Goal: Task Accomplishment & Management: Manage account settings

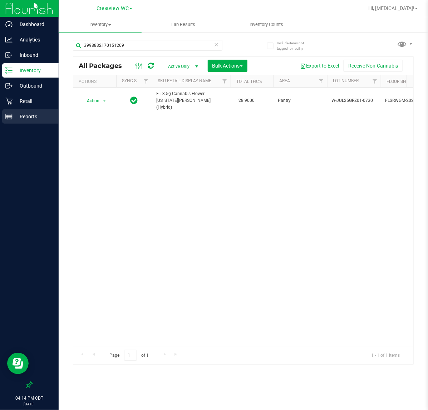
click at [33, 122] on div "Reports" at bounding box center [30, 116] width 57 height 14
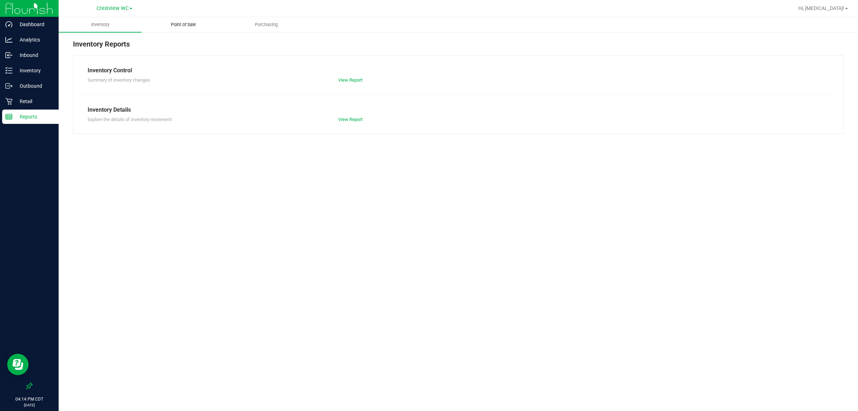
click at [185, 24] on span "Point of Sale" at bounding box center [183, 24] width 44 height 6
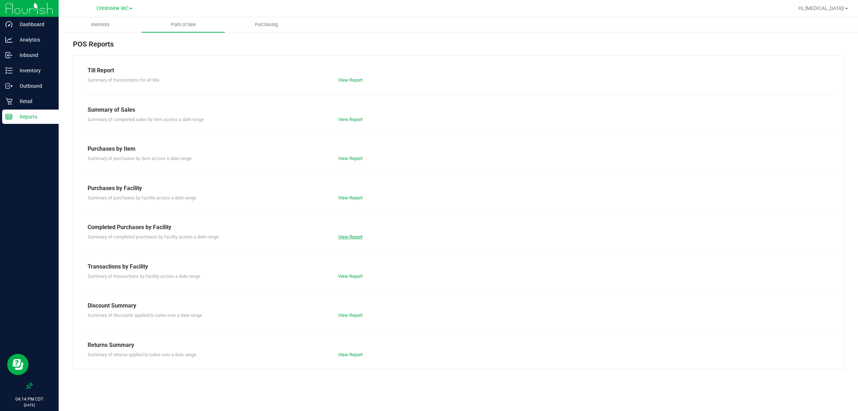
click at [357, 237] on link "View Report" at bounding box center [350, 236] width 24 height 5
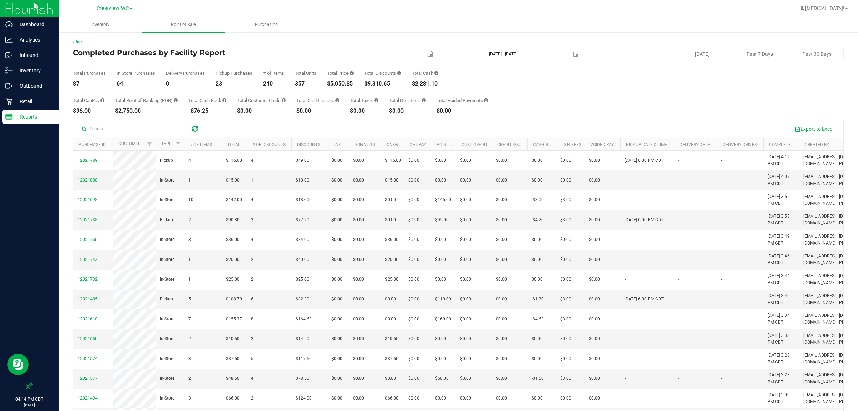
click at [428, 103] on div "Total CanPay $96.00 Total Point of Banking (POB) $2,750.00 Total Cash Back -$76…" at bounding box center [458, 100] width 771 height 27
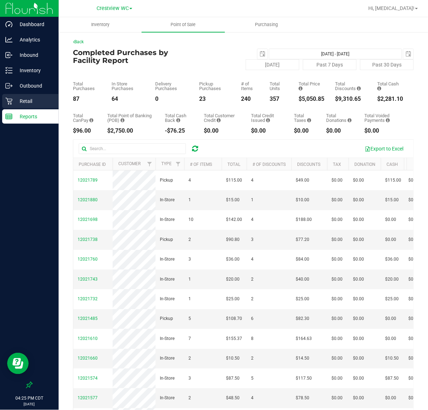
click at [40, 104] on p "Retail" at bounding box center [34, 101] width 43 height 9
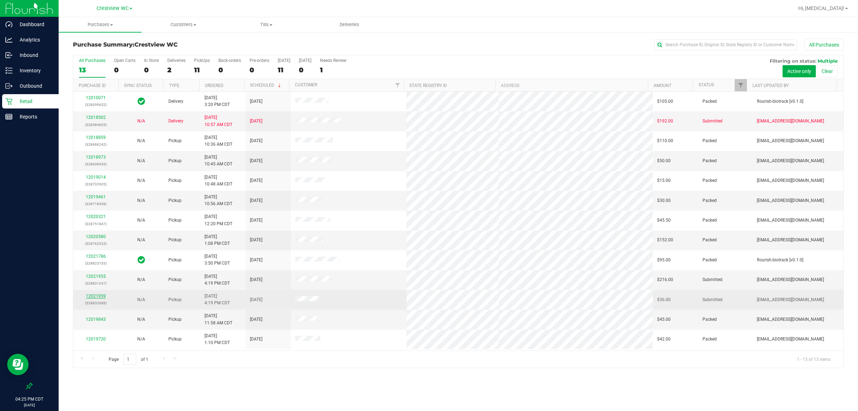
click at [98, 296] on link "12021959" at bounding box center [96, 295] width 20 height 5
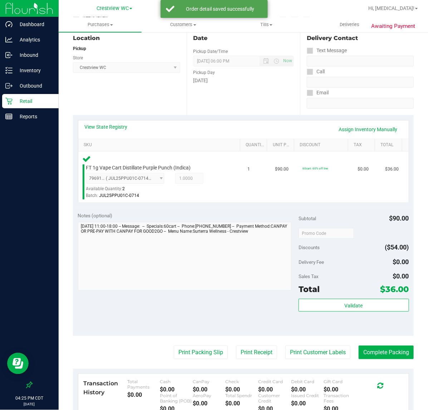
scroll to position [179, 0]
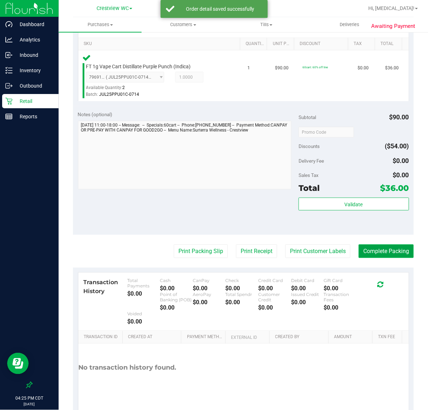
click at [369, 247] on button "Complete Packing" at bounding box center [386, 252] width 55 height 14
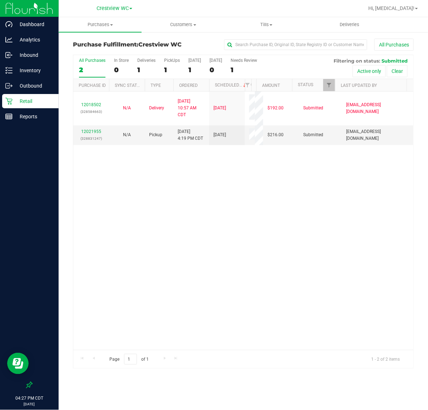
drag, startPoint x: 189, startPoint y: 217, endPoint x: 178, endPoint y: 207, distance: 15.4
click at [189, 217] on div "12018502 (328584663) N/A Delivery [DATE] 10:57 AM CDT 10/2/2025 $192.00 Submitt…" at bounding box center [243, 221] width 340 height 259
click at [98, 131] on link "12021955" at bounding box center [91, 131] width 20 height 5
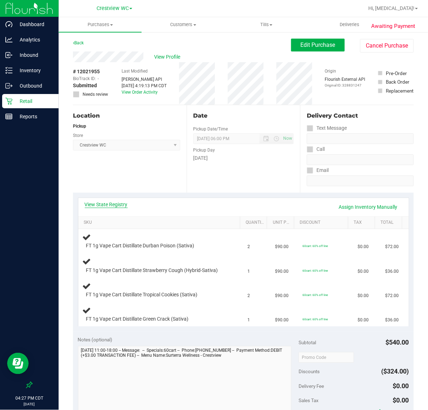
click at [119, 205] on link "View State Registry" at bounding box center [106, 204] width 43 height 7
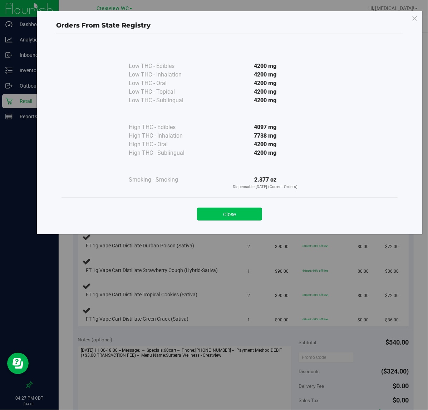
click at [249, 215] on button "Close" at bounding box center [229, 214] width 65 height 13
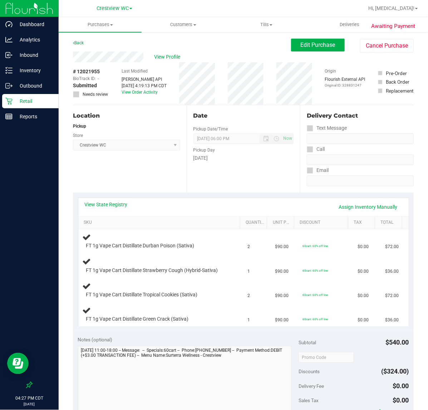
click at [199, 187] on div "Date Pickup Date/Time [DATE] Now [DATE] 06:00 PM Now Pickup Day [DATE]" at bounding box center [244, 149] width 114 height 88
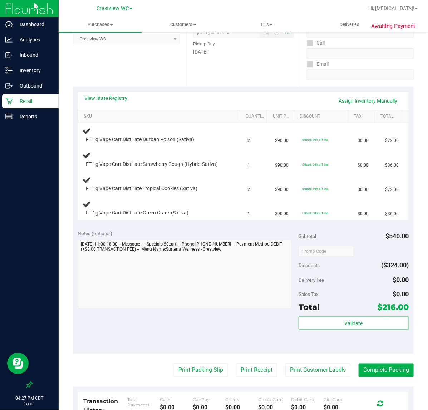
scroll to position [70, 0]
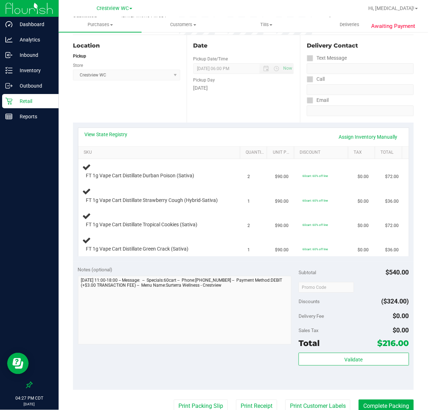
click at [33, 103] on p "Retail" at bounding box center [34, 101] width 43 height 9
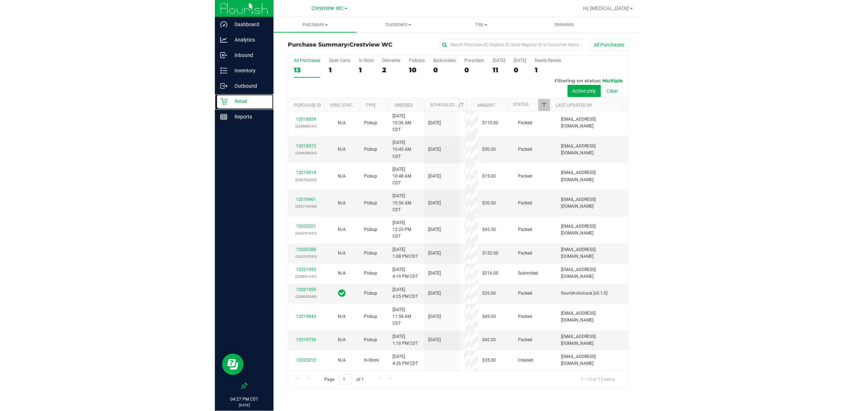
scroll to position [151, 0]
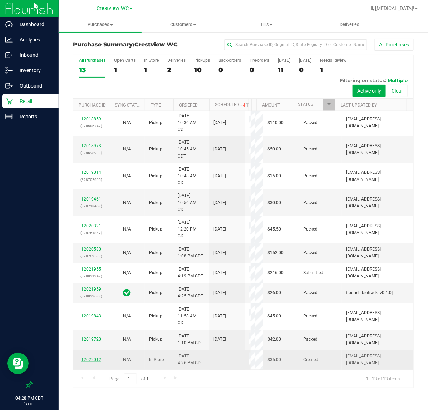
click at [99, 360] on link "12022012" at bounding box center [91, 359] width 20 height 5
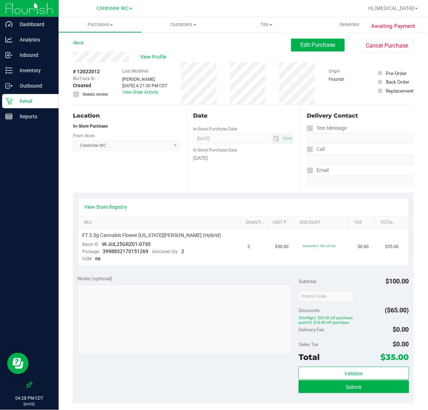
click at [106, 193] on div "View State Registry SKU Quantity Unit Price Discount Tax Total FT 3.5g Cannabis…" at bounding box center [243, 232] width 341 height 78
click at [113, 204] on link "View State Registry" at bounding box center [106, 206] width 43 height 7
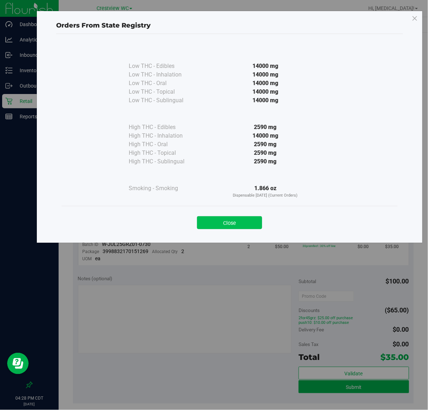
click at [236, 226] on button "Close" at bounding box center [229, 222] width 65 height 13
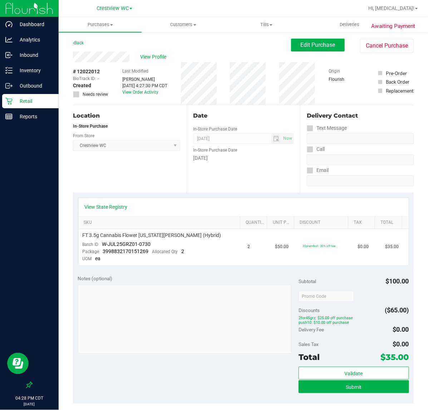
click at [34, 104] on p "Retail" at bounding box center [34, 101] width 43 height 9
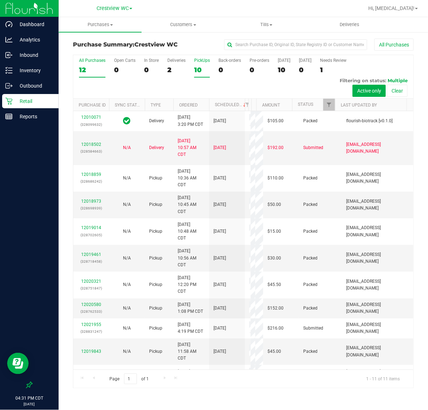
click at [202, 70] on div "10" at bounding box center [202, 70] width 16 height 8
click at [0, 0] on input "PickUps 10" at bounding box center [0, 0] width 0 height 0
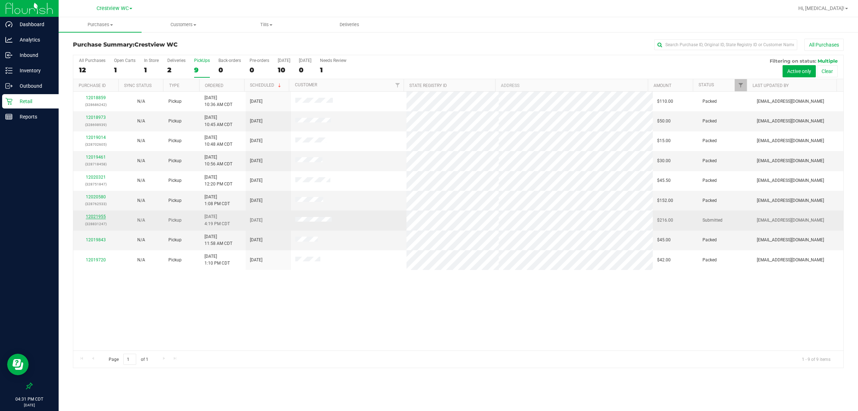
click at [95, 217] on link "12021955" at bounding box center [96, 216] width 20 height 5
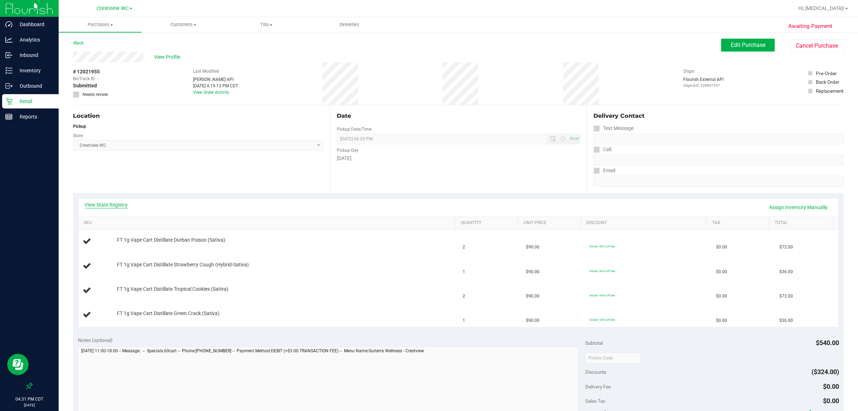
click at [118, 201] on link "View State Registry" at bounding box center [106, 204] width 43 height 7
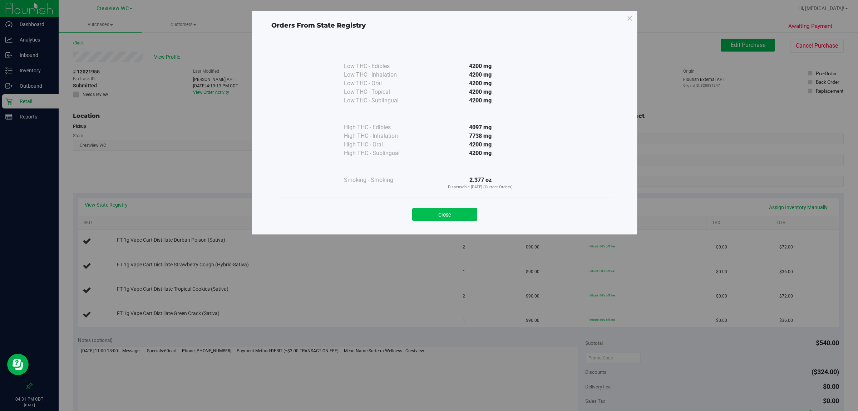
click at [428, 217] on button "Close" at bounding box center [444, 214] width 65 height 13
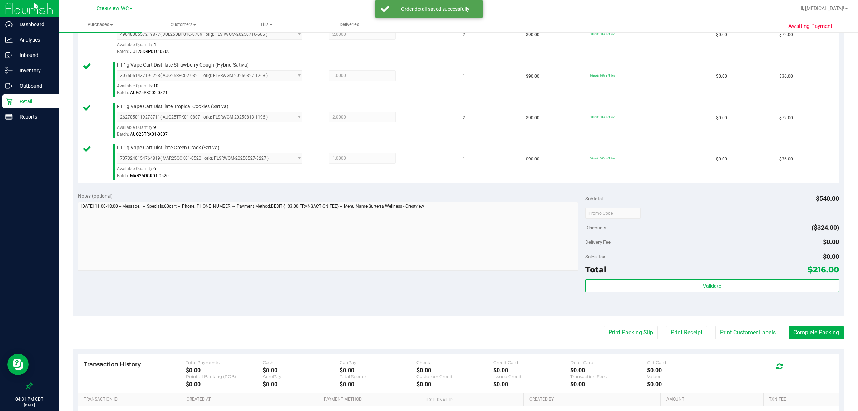
scroll to position [223, 0]
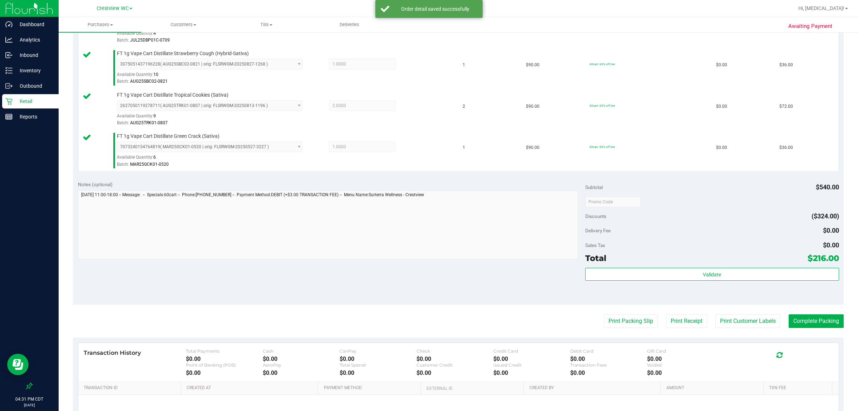
click at [428, 283] on div "Validate" at bounding box center [712, 283] width 254 height 32
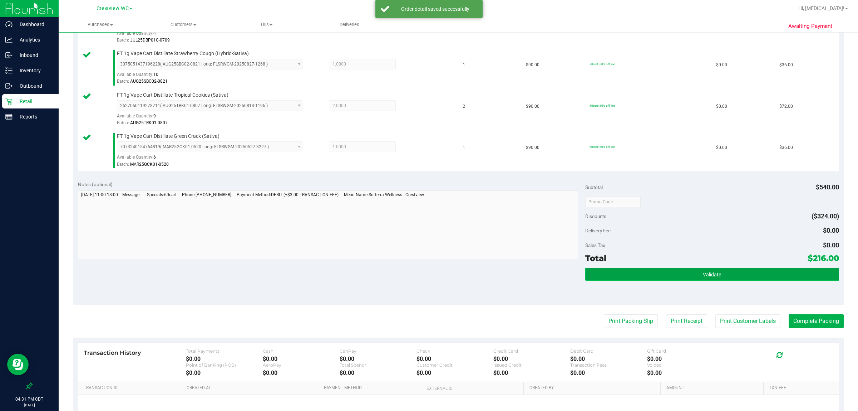
click at [428, 270] on button "Validate" at bounding box center [712, 273] width 254 height 13
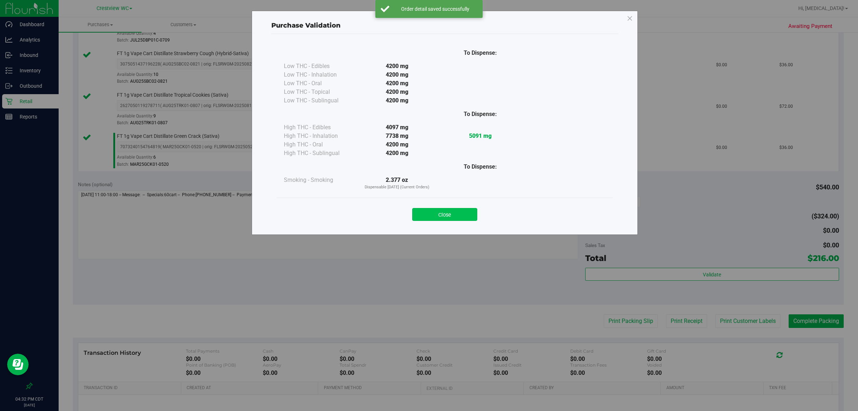
click at [428, 215] on button "Close" at bounding box center [444, 214] width 65 height 13
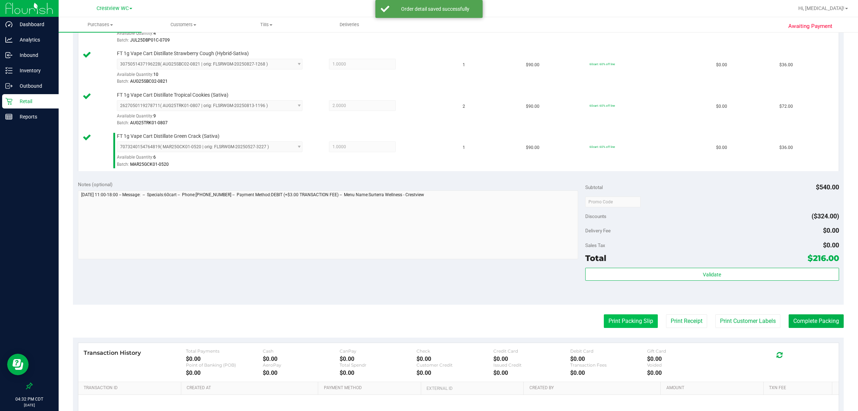
click at [428, 318] on button "Print Packing Slip" at bounding box center [631, 321] width 54 height 14
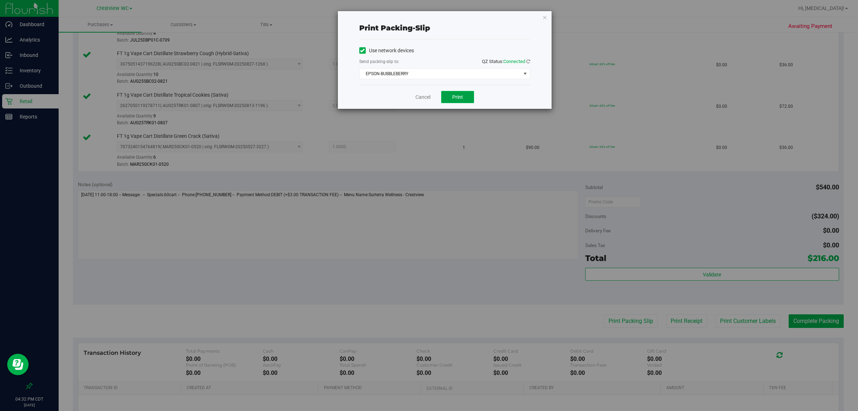
click at [428, 98] on button "Print" at bounding box center [457, 97] width 33 height 12
click at [421, 97] on link "Cancel" at bounding box center [423, 97] width 15 height 8
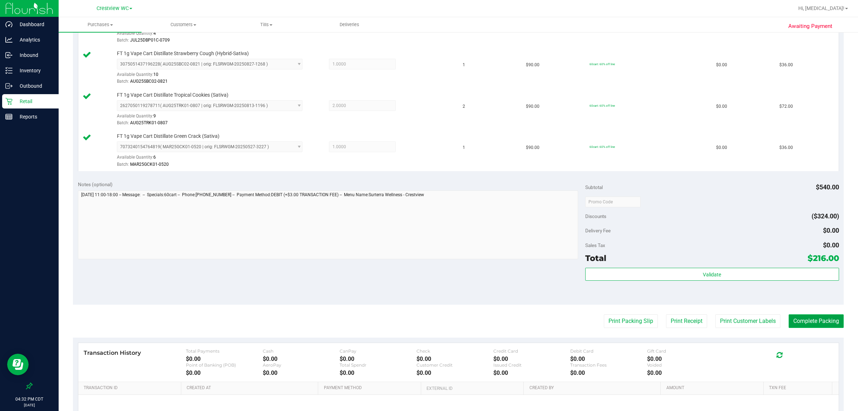
click at [428, 324] on button "Complete Packing" at bounding box center [816, 321] width 55 height 14
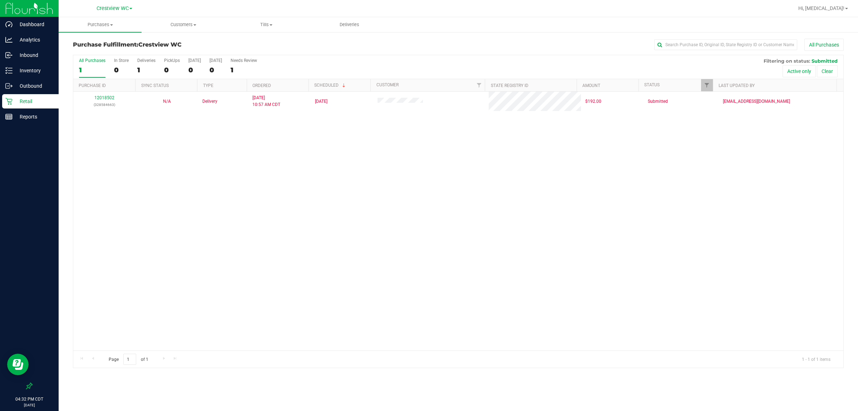
click at [17, 97] on p "Retail" at bounding box center [34, 101] width 43 height 9
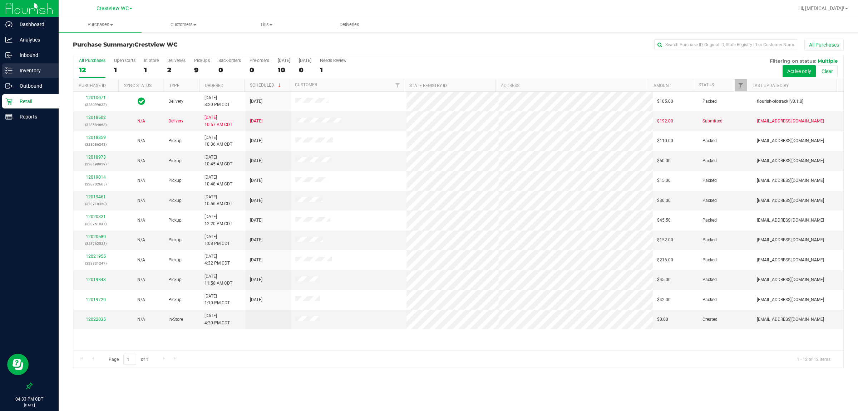
click at [33, 69] on p "Inventory" at bounding box center [34, 70] width 43 height 9
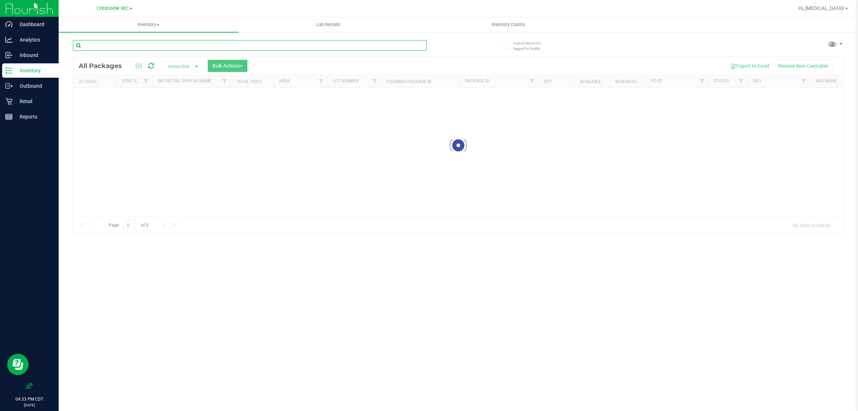
click at [172, 48] on input "text" at bounding box center [250, 45] width 354 height 11
click at [172, 45] on input "text" at bounding box center [250, 45] width 354 height 11
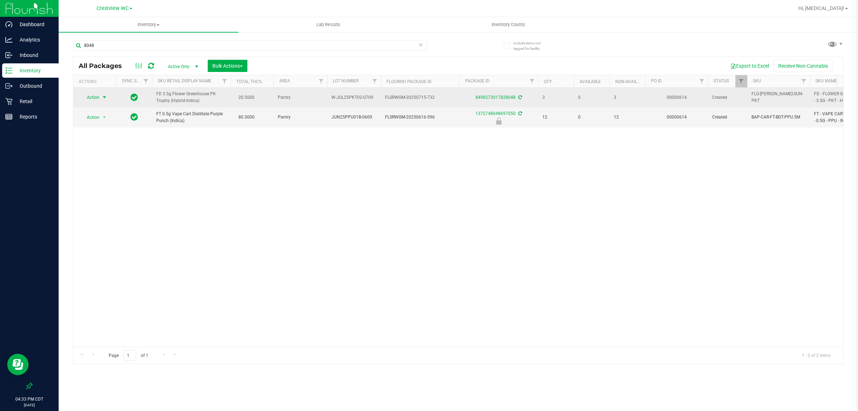
click at [96, 97] on span "Action" at bounding box center [89, 97] width 19 height 10
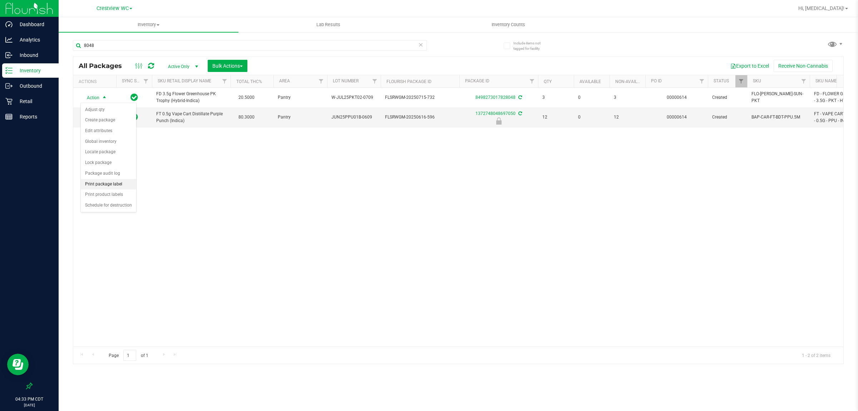
click at [114, 183] on li "Print package label" at bounding box center [108, 184] width 55 height 11
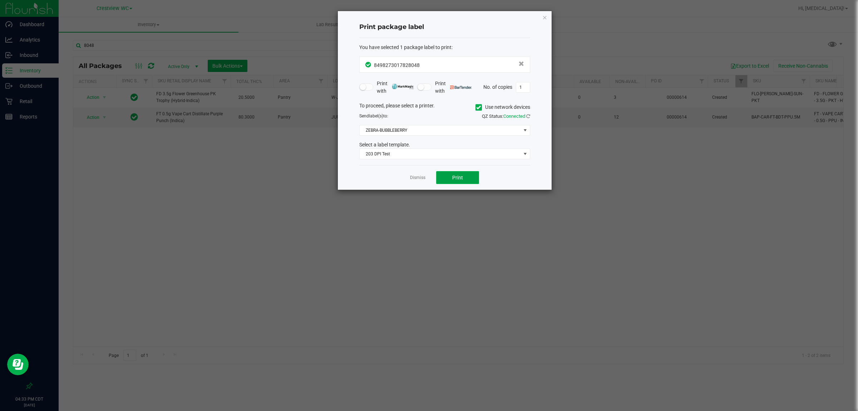
click at [428, 177] on button "Print" at bounding box center [457, 177] width 43 height 13
click at [423, 177] on link "Dismiss" at bounding box center [417, 178] width 15 height 6
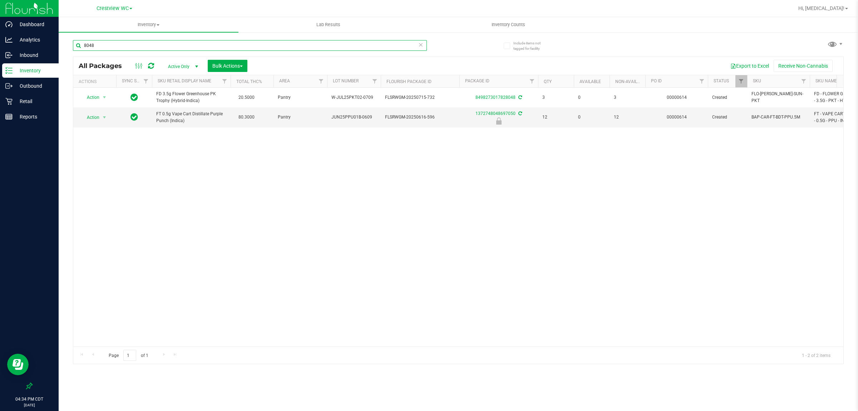
click at [158, 43] on input "8048" at bounding box center [250, 45] width 354 height 11
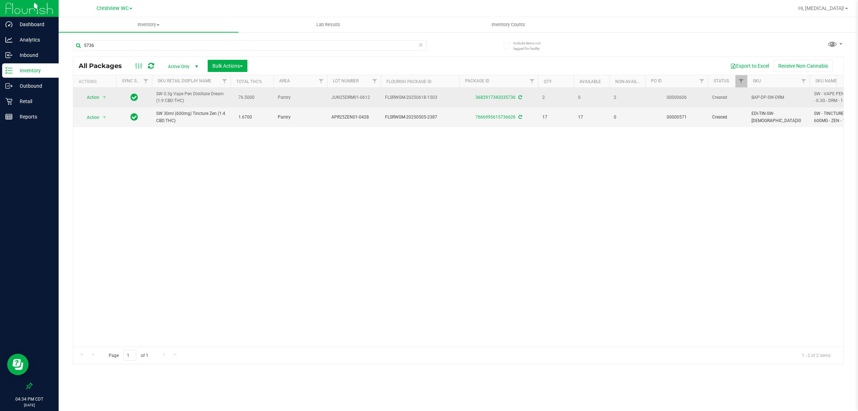
click at [98, 92] on td "Action Action Adjust qty Create package Edit attributes Global inventory Locate…" at bounding box center [94, 98] width 43 height 20
click at [94, 98] on span "Action" at bounding box center [89, 97] width 19 height 10
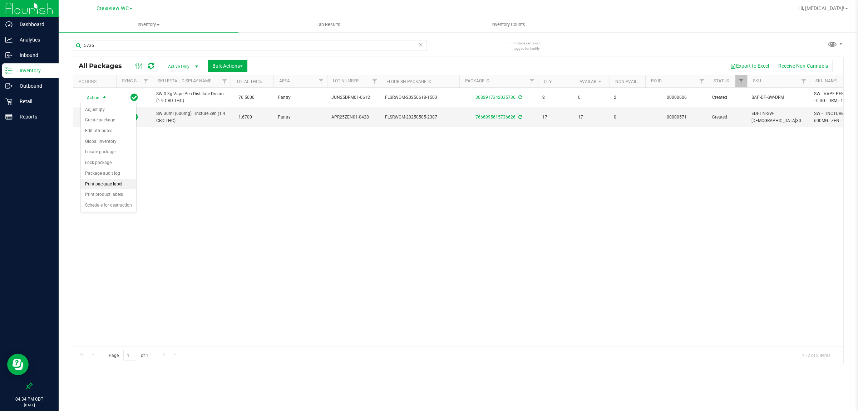
click at [108, 187] on li "Print package label" at bounding box center [108, 184] width 55 height 11
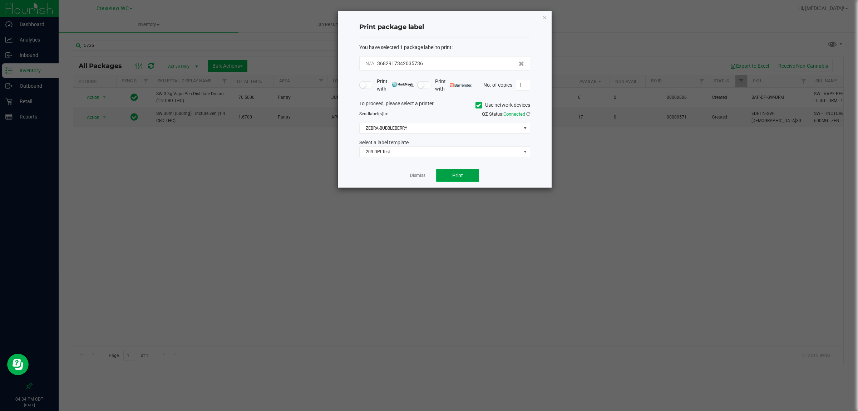
click at [428, 178] on span "Print" at bounding box center [457, 175] width 11 height 6
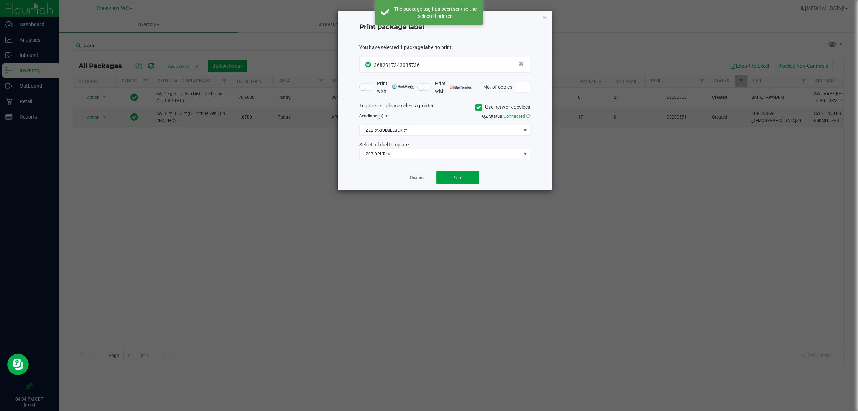
click at [428, 180] on span "Print" at bounding box center [457, 178] width 11 height 6
click at [422, 178] on link "Dismiss" at bounding box center [417, 178] width 15 height 6
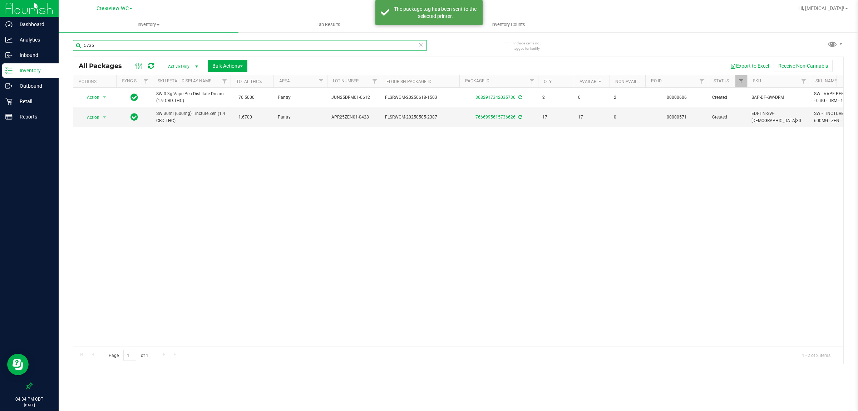
click at [187, 45] on input "5736" at bounding box center [250, 45] width 354 height 11
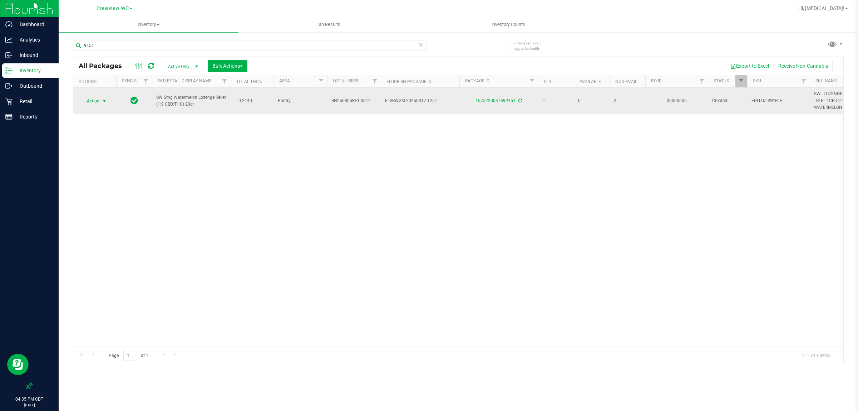
click at [92, 103] on span "Action" at bounding box center [89, 101] width 19 height 10
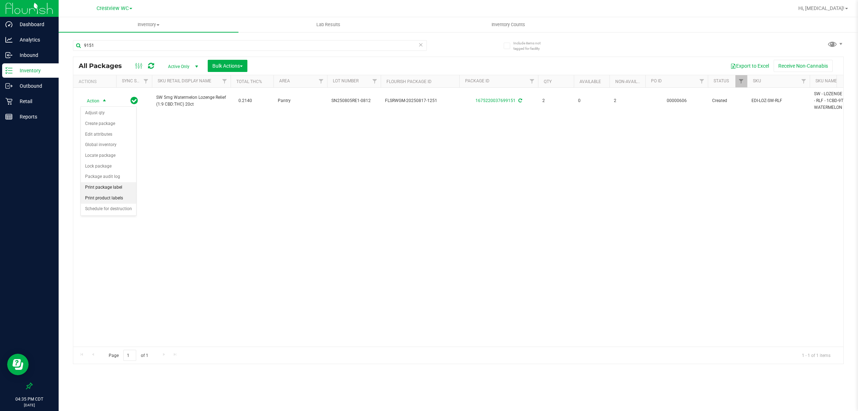
click at [109, 189] on li "Print package label" at bounding box center [108, 187] width 55 height 11
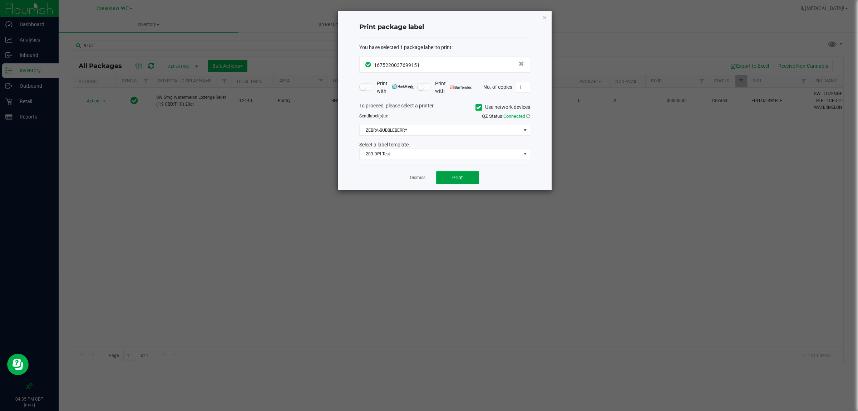
click at [428, 173] on button "Print" at bounding box center [457, 177] width 43 height 13
click at [416, 179] on link "Dismiss" at bounding box center [417, 178] width 15 height 6
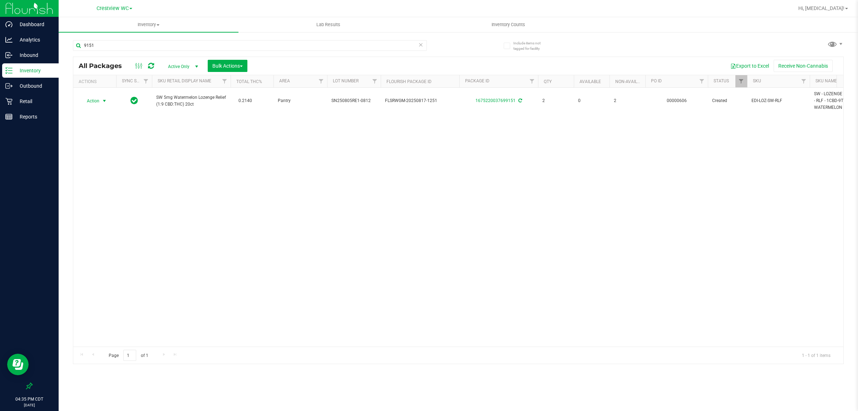
click at [371, 232] on div "Action Action Adjust qty Create package Edit attributes Global inventory Locate…" at bounding box center [458, 217] width 770 height 259
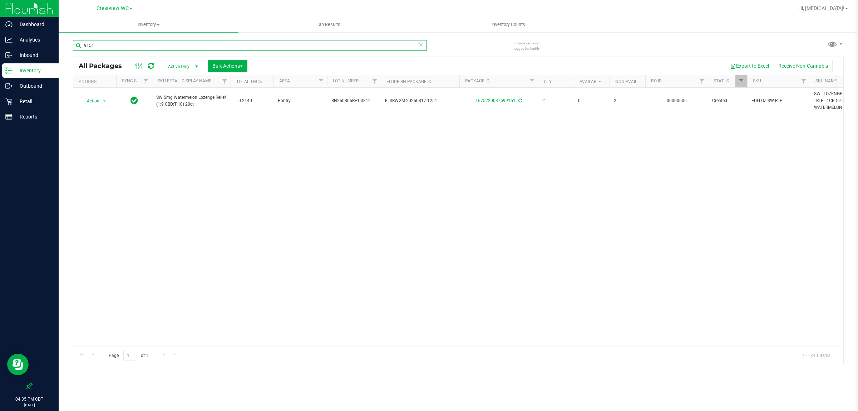
click at [224, 44] on input "9151" at bounding box center [250, 45] width 354 height 11
click at [224, 45] on input "9151" at bounding box center [250, 45] width 354 height 11
type input "9"
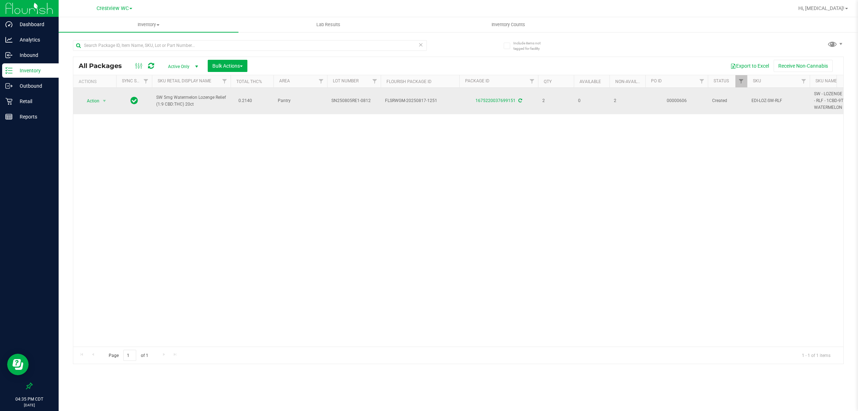
click at [170, 99] on span "SW 5mg Watermelon Lozenge Relief (1:9 CBD:THC) 20ct" at bounding box center [191, 101] width 70 height 14
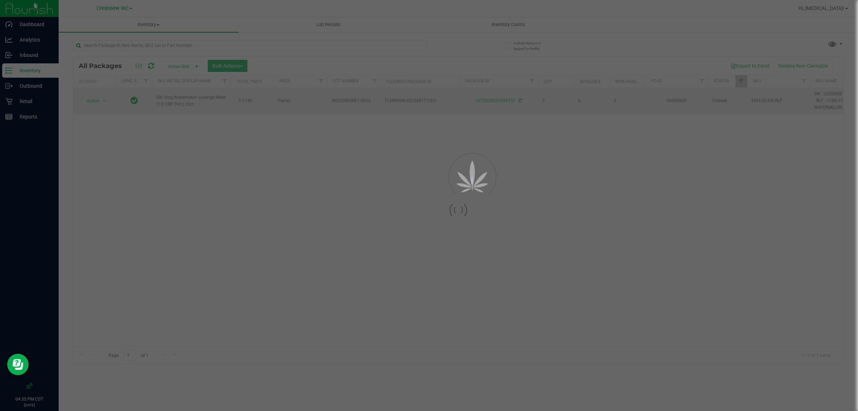
click at [170, 99] on div at bounding box center [429, 205] width 858 height 411
click at [170, 99] on div at bounding box center [458, 210] width 770 height 306
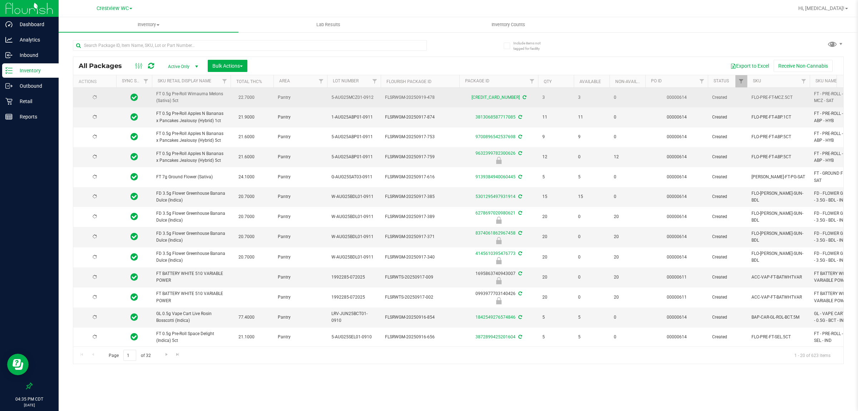
click at [176, 100] on span "FT 0.5g Pre-Roll Wimauma Melons (Sativa) 5ct" at bounding box center [191, 97] width 70 height 14
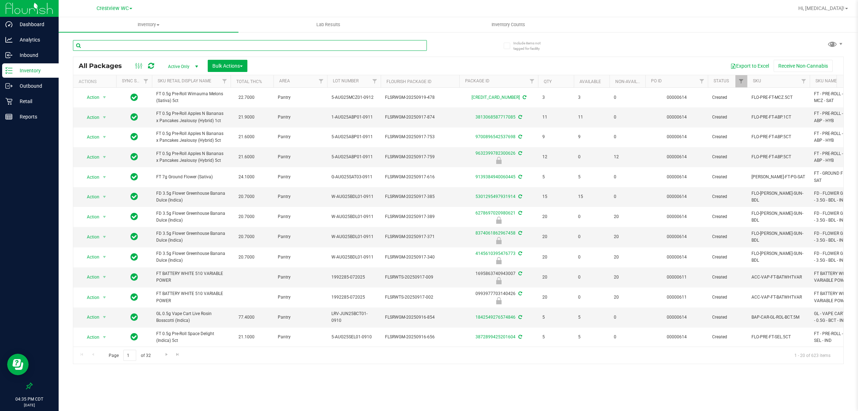
click at [214, 45] on input "text" at bounding box center [250, 45] width 354 height 11
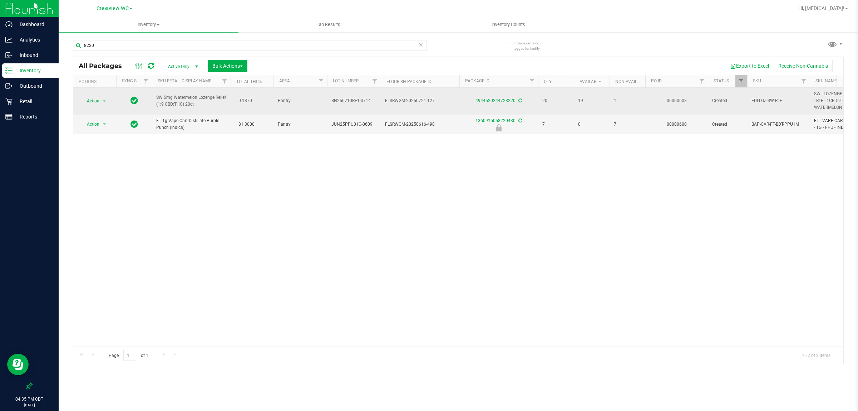
click at [183, 106] on span "SW 5mg Watermelon Lozenge Relief (1:9 CBD:THC) 20ct" at bounding box center [191, 101] width 70 height 14
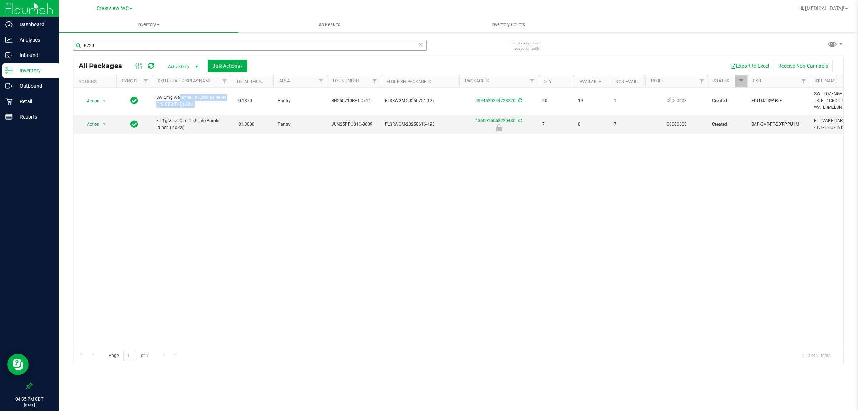
copy td "SW 5mg Watermelon Lozenge Relief (1:9 CBD:THC) 20ct"
click at [159, 49] on input "8220" at bounding box center [250, 45] width 354 height 11
paste input "SW 5mg Watermelon Lozenge Relief (1:9 CBD:THC) 20ct"
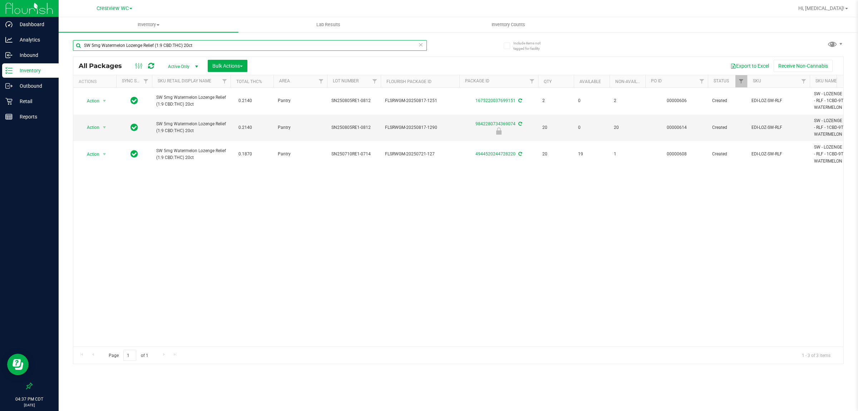
click at [212, 46] on input "SW 5mg Watermelon Lozenge Relief (1:9 CBD:THC) 20ct" at bounding box center [250, 45] width 354 height 11
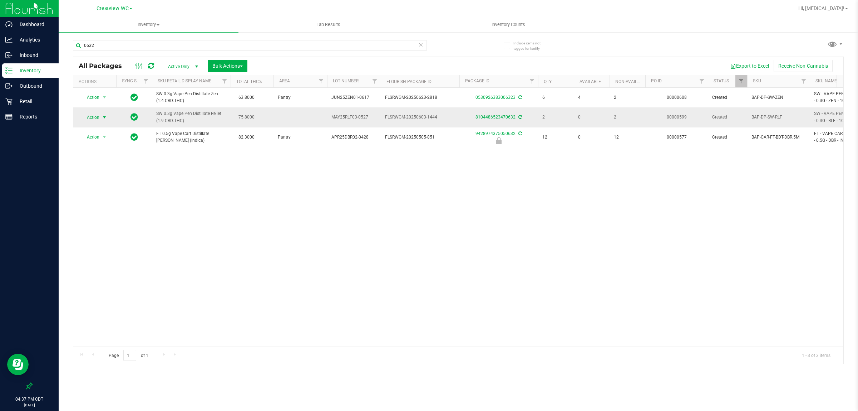
click at [88, 116] on span "Action" at bounding box center [89, 117] width 19 height 10
click at [107, 203] on li "Print package label" at bounding box center [108, 203] width 55 height 11
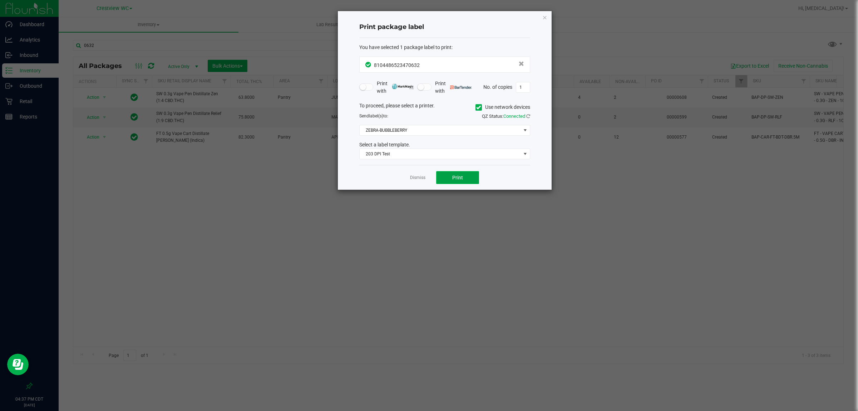
click at [428, 176] on button "Print" at bounding box center [457, 177] width 43 height 13
click at [428, 180] on span "Print" at bounding box center [457, 178] width 11 height 6
click at [414, 178] on link "Dismiss" at bounding box center [417, 178] width 15 height 6
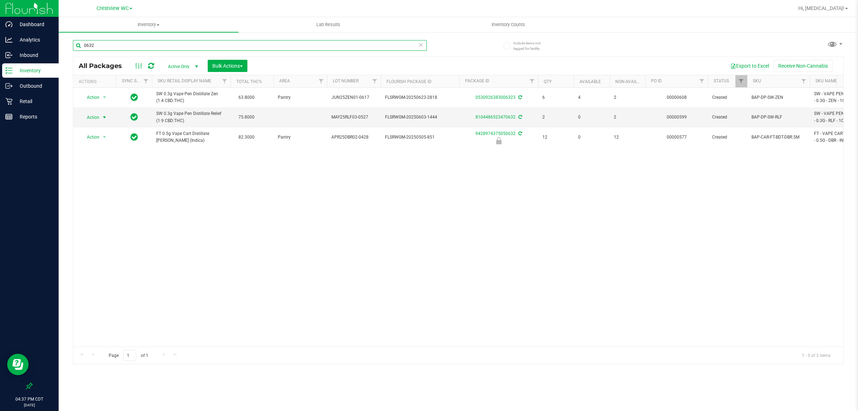
click at [325, 47] on input "0632" at bounding box center [250, 45] width 354 height 11
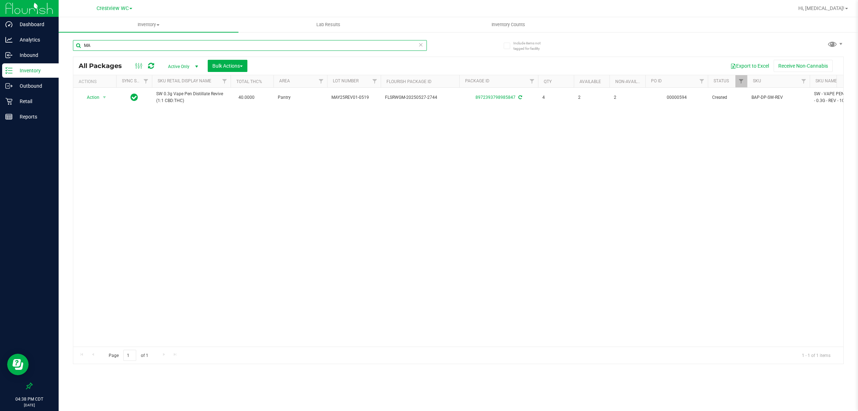
type input "M"
click at [278, 45] on input "JUN25DRM01-0612" at bounding box center [250, 45] width 354 height 11
drag, startPoint x: 278, startPoint y: 45, endPoint x: 270, endPoint y: 46, distance: 7.9
click at [278, 45] on input "JUN25DRM01-0612" at bounding box center [250, 45] width 354 height 11
click at [269, 47] on input "JUN25DRM01-0612" at bounding box center [250, 45] width 354 height 11
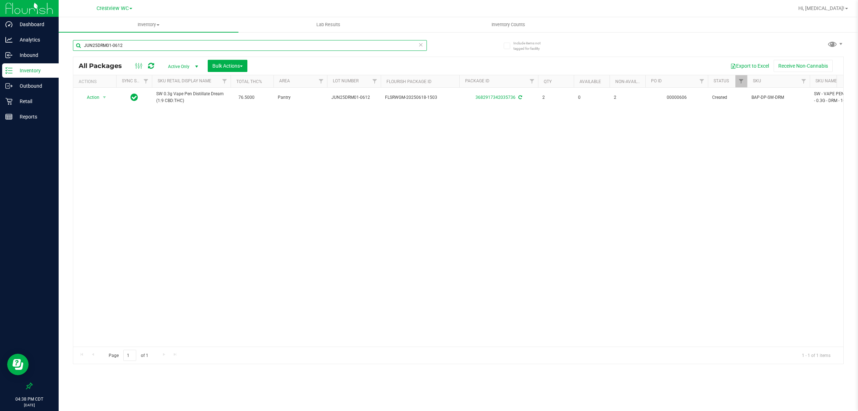
click at [269, 47] on input "JUN25DRM01-0612" at bounding box center [250, 45] width 354 height 11
click at [221, 45] on input "JUN25ZEN01-0617" at bounding box center [250, 45] width 354 height 11
click at [219, 45] on input "JUN25ZEN01-0617" at bounding box center [250, 45] width 354 height 11
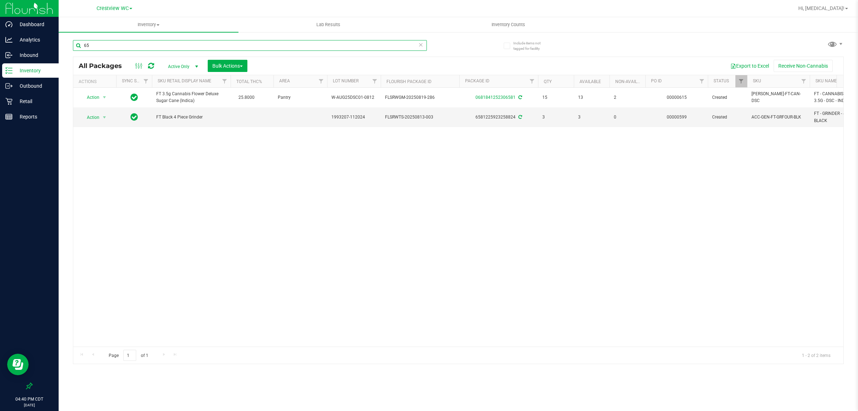
type input "6"
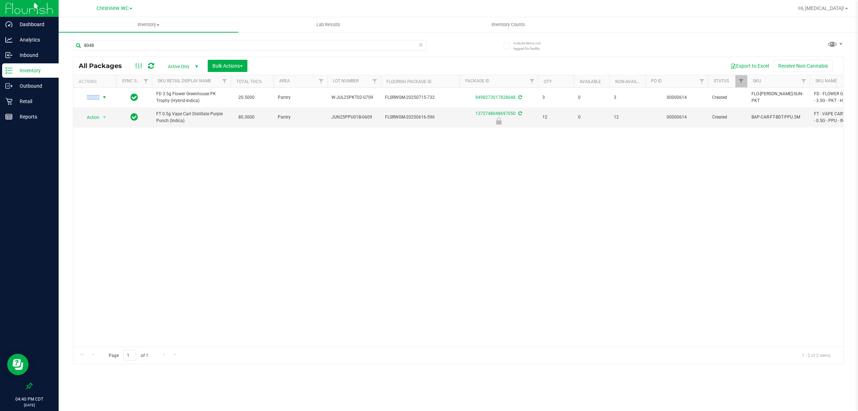
click at [97, 97] on span "Action" at bounding box center [89, 97] width 19 height 10
click at [110, 185] on li "Print package label" at bounding box center [108, 184] width 55 height 11
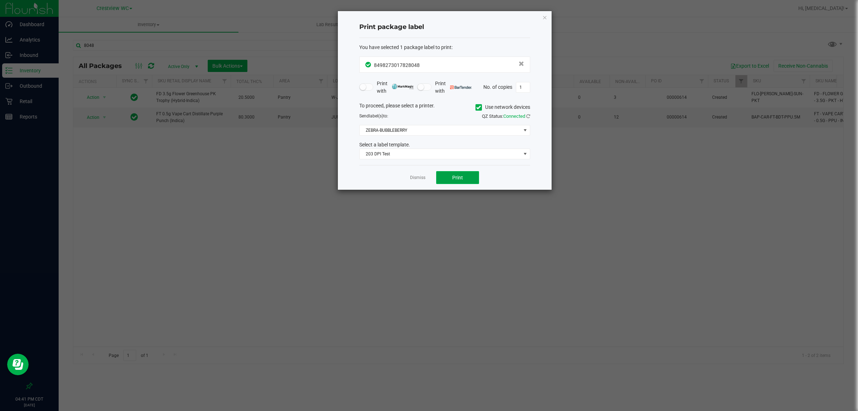
click at [428, 176] on span "Print" at bounding box center [457, 178] width 11 height 6
click at [421, 176] on link "Dismiss" at bounding box center [417, 178] width 15 height 6
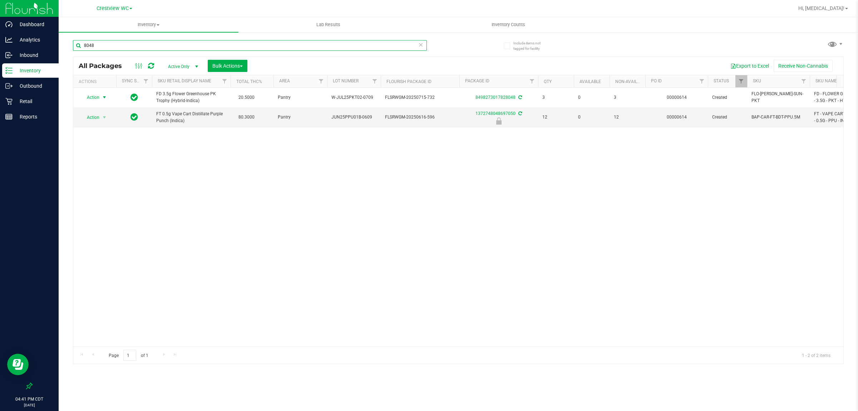
click at [310, 49] on input "8048" at bounding box center [250, 45] width 354 height 11
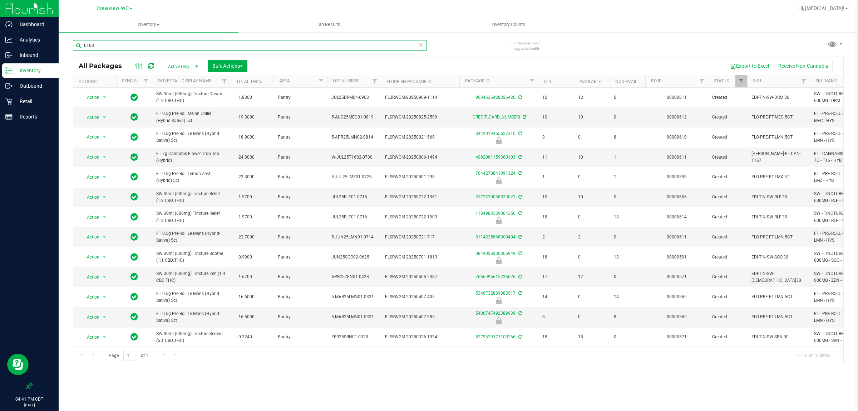
click at [269, 48] on input "0103" at bounding box center [250, 45] width 354 height 11
click at [186, 48] on input "0103" at bounding box center [250, 45] width 354 height 11
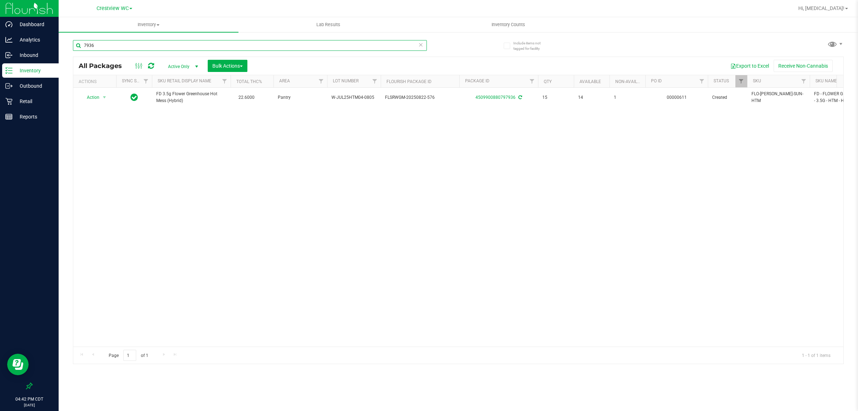
click at [151, 46] on input "7936" at bounding box center [250, 45] width 354 height 11
type input "3689"
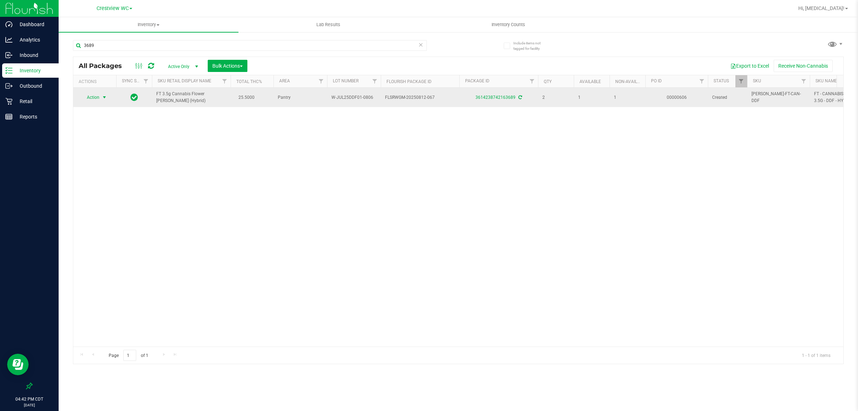
click at [95, 98] on span "Action" at bounding box center [89, 97] width 19 height 10
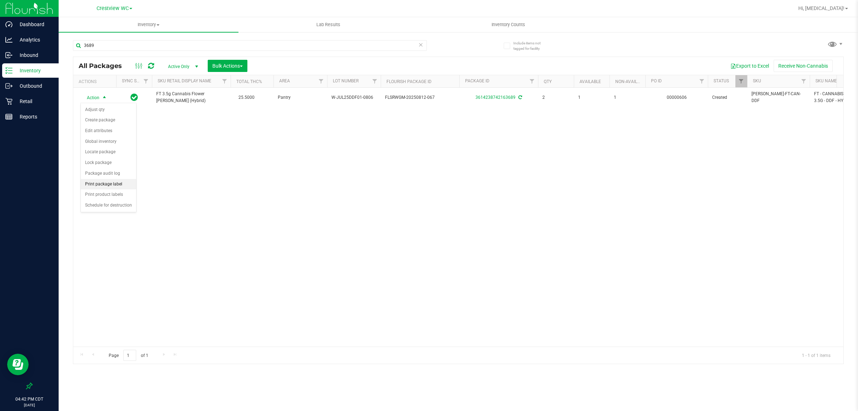
click at [116, 186] on li "Print package label" at bounding box center [108, 184] width 55 height 11
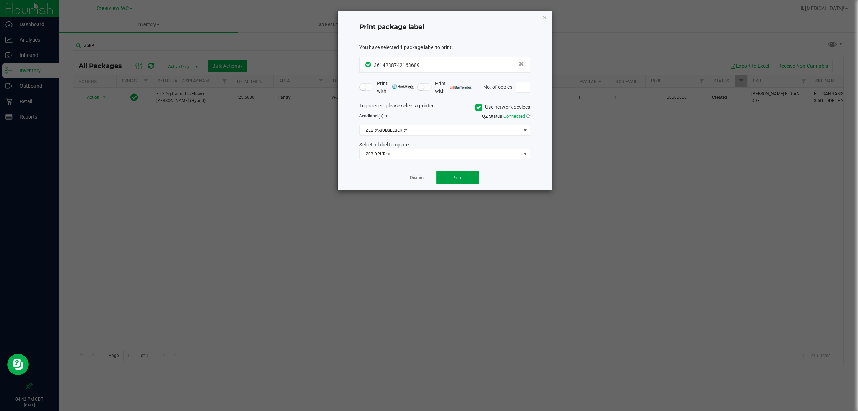
click at [428, 177] on span "Print" at bounding box center [457, 178] width 11 height 6
click at [417, 177] on link "Dismiss" at bounding box center [417, 178] width 15 height 6
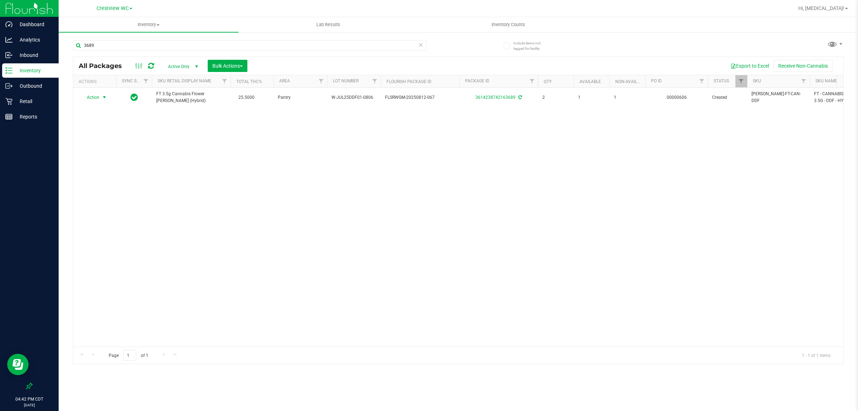
click at [303, 36] on div "3689" at bounding box center [265, 45] width 385 height 23
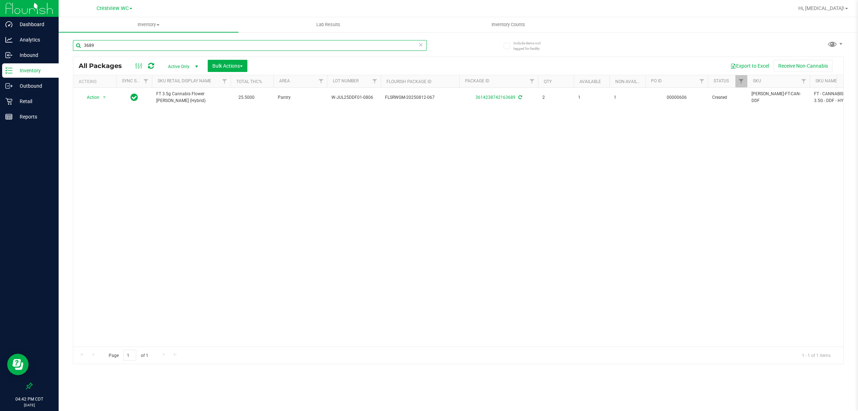
click at [301, 43] on input "3689" at bounding box center [250, 45] width 354 height 11
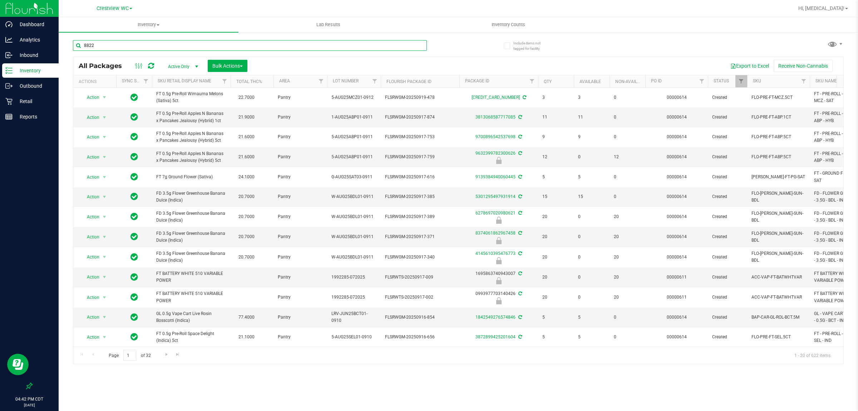
type input "8822"
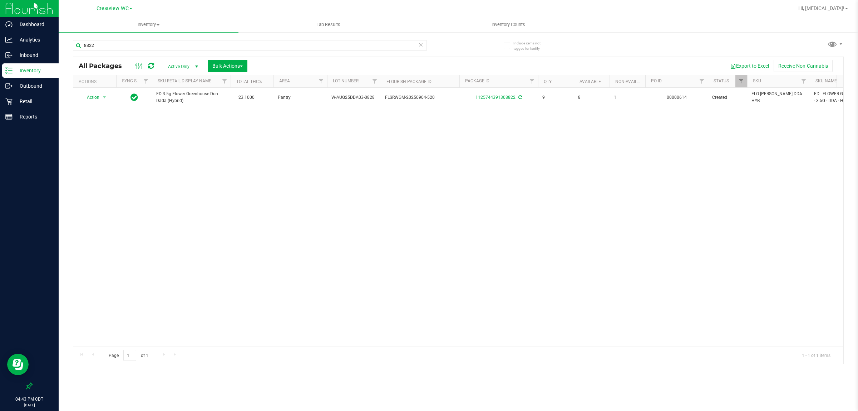
click at [320, 215] on div "Action Action Adjust qty Create package Edit attributes Global inventory Locate…" at bounding box center [458, 217] width 770 height 259
click at [23, 104] on p "Retail" at bounding box center [34, 101] width 43 height 9
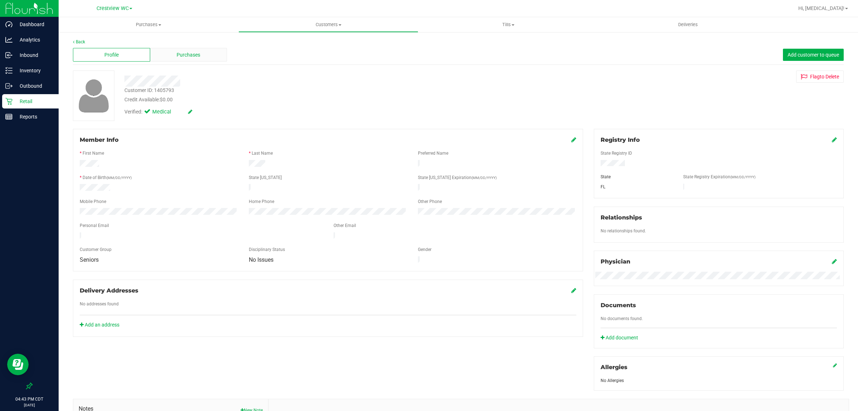
click at [209, 61] on div "Purchases" at bounding box center [188, 55] width 77 height 14
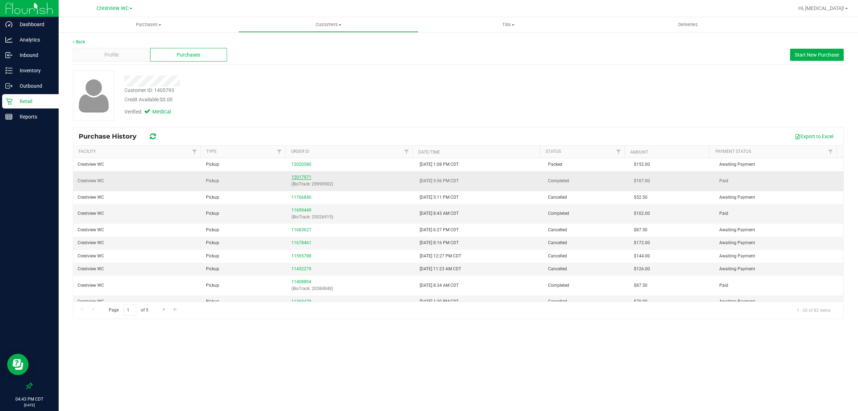
click at [297, 177] on link "12017971" at bounding box center [301, 177] width 20 height 5
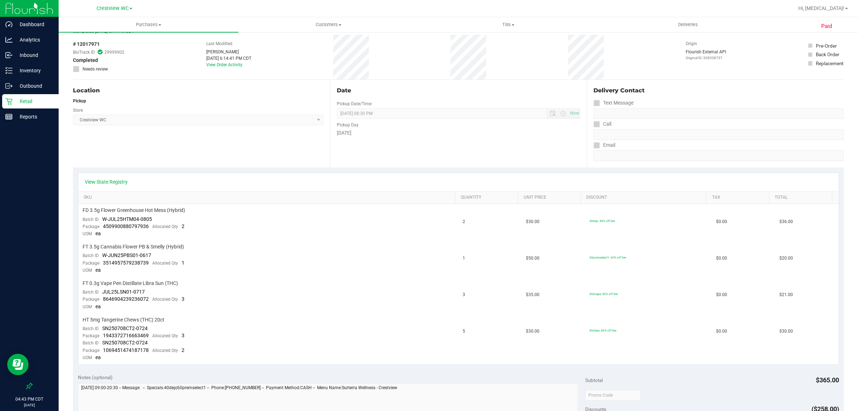
scroll to position [89, 0]
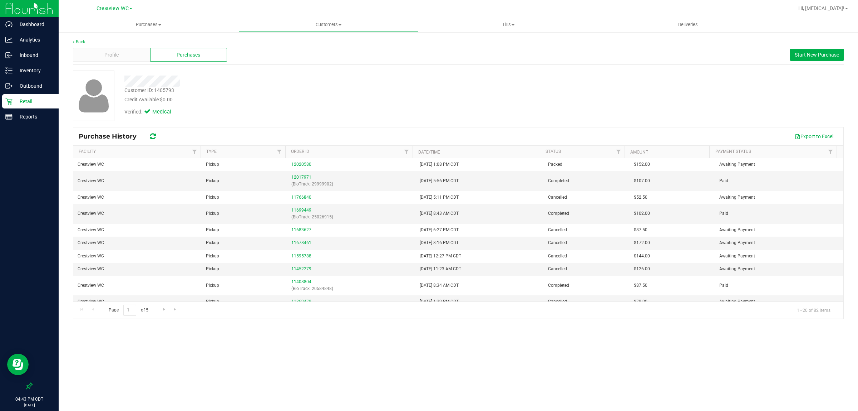
click at [25, 100] on p "Retail" at bounding box center [34, 101] width 43 height 9
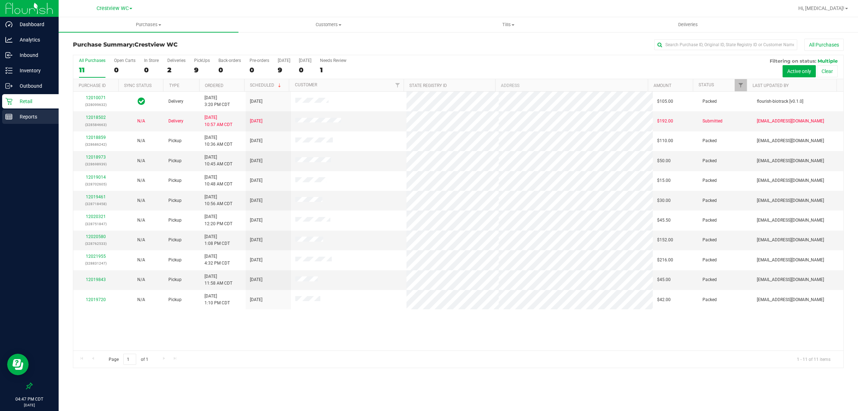
click at [31, 113] on p "Reports" at bounding box center [34, 116] width 43 height 9
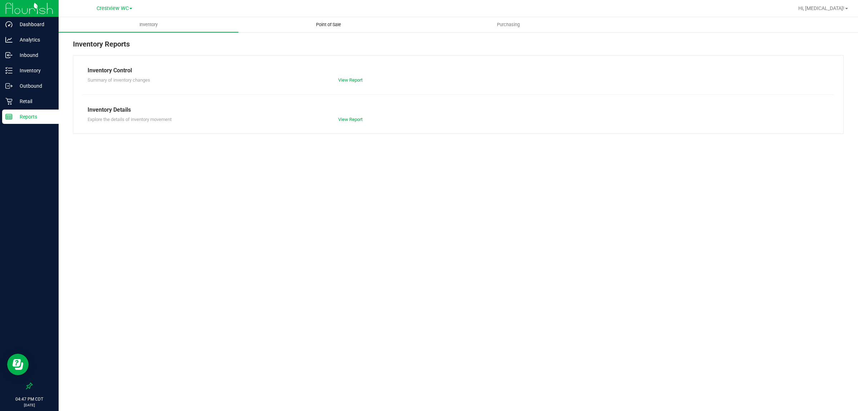
click at [328, 21] on span "Point of Sale" at bounding box center [328, 24] width 44 height 6
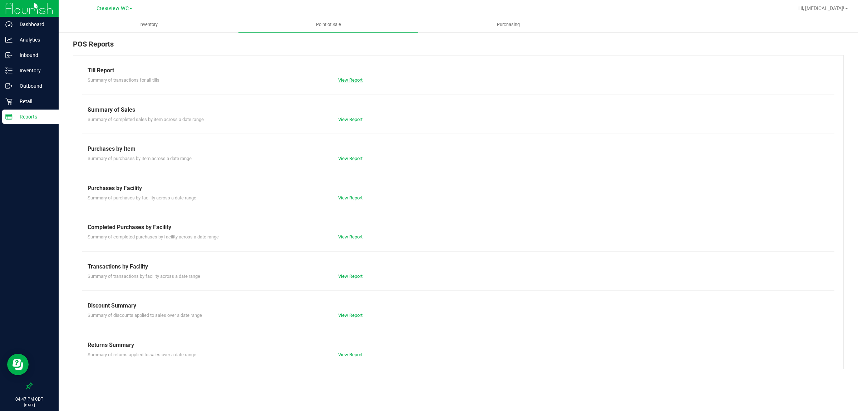
click at [351, 77] on link "View Report" at bounding box center [350, 79] width 24 height 5
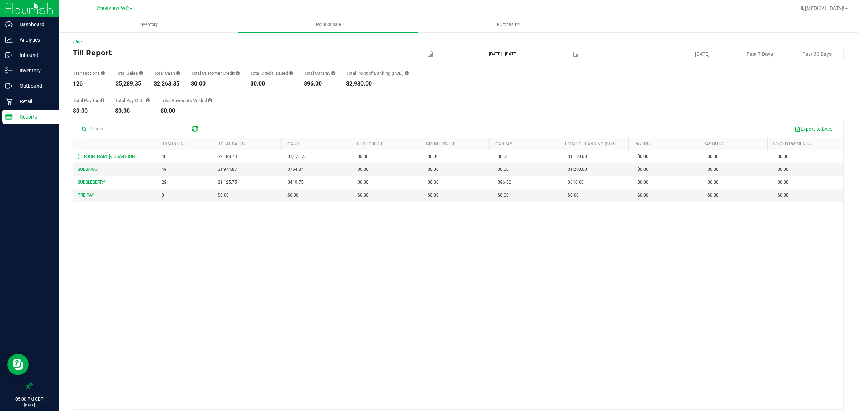
click at [428, 323] on div "[PERSON_NAME]-JURA-HOUN 48 $2,188.73 $1,078.73 $0.00 $0.00 $0.00 $0.00 $0.00 $1…" at bounding box center [458, 279] width 770 height 259
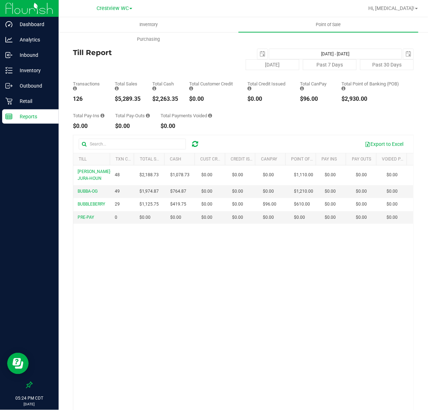
drag, startPoint x: 180, startPoint y: 287, endPoint x: 155, endPoint y: 267, distance: 31.6
click at [180, 287] on div "[PERSON_NAME]-JURA-HOUN 48 $2,188.73 $1,078.73 $0.00 $0.00 $0.00 $0.00 $0.00 $1…" at bounding box center [243, 295] width 340 height 259
click at [29, 106] on div "Retail" at bounding box center [30, 101] width 57 height 14
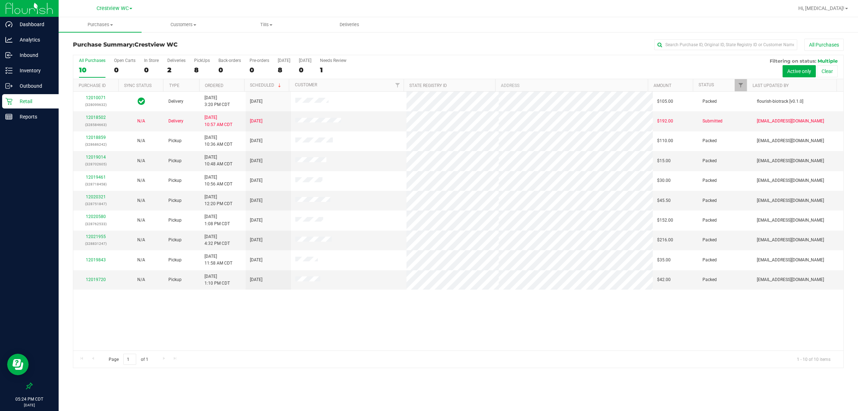
click at [428, 342] on div "12010071 (328099632) Delivery [DATE] 3:20 PM CDT 10/2/2025 $105.00 Packed flour…" at bounding box center [458, 221] width 770 height 259
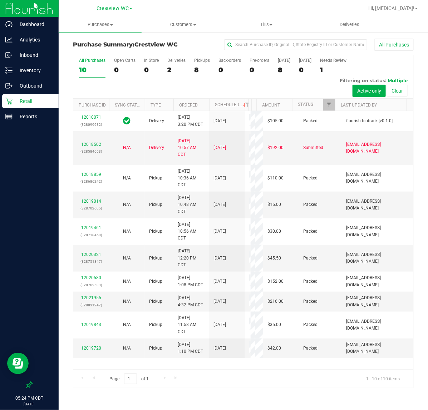
click at [27, 192] on div at bounding box center [29, 252] width 59 height 254
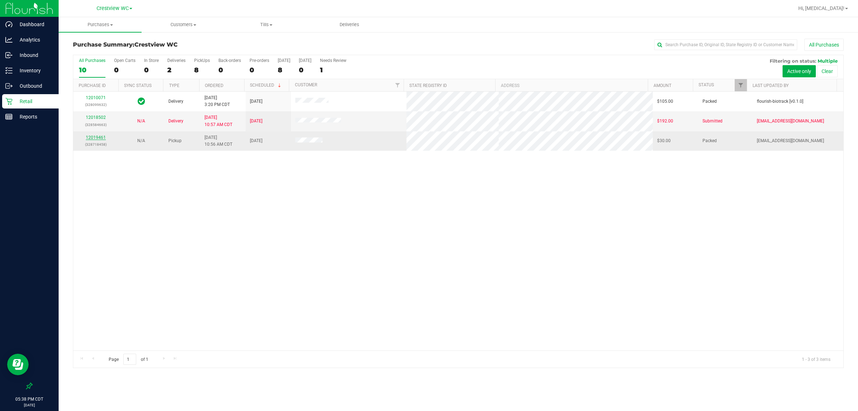
click at [96, 138] on link "12019461" at bounding box center [96, 137] width 20 height 5
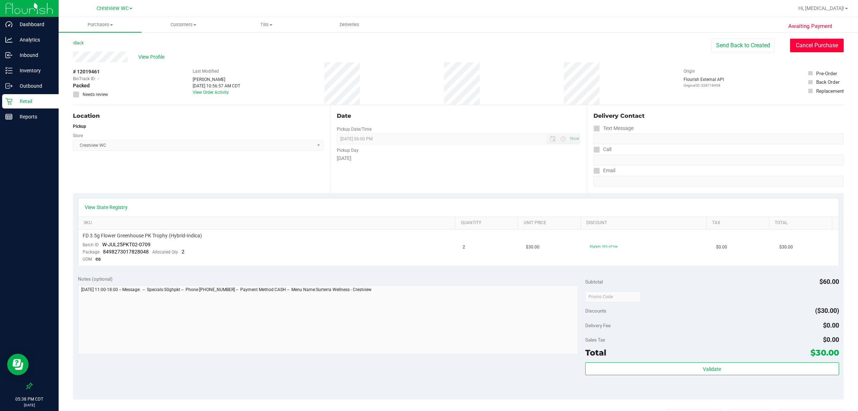
click at [428, 40] on button "Cancel Purchase" at bounding box center [817, 46] width 54 height 14
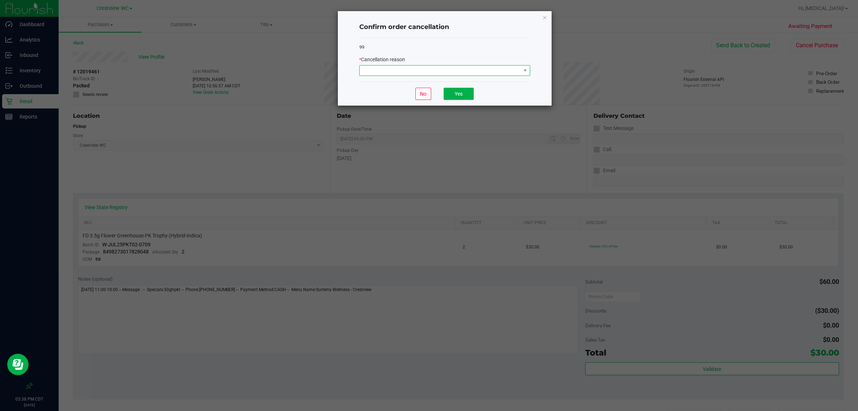
click at [428, 73] on span at bounding box center [440, 70] width 161 height 10
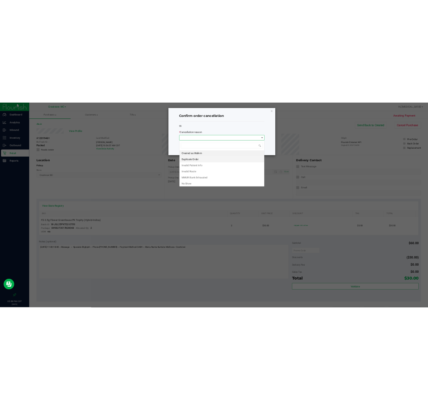
scroll to position [11, 171]
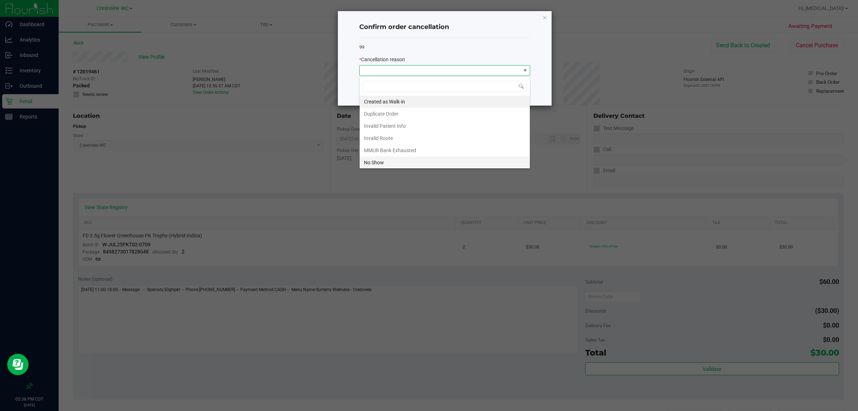
click at [390, 166] on li "No Show" at bounding box center [445, 162] width 170 height 12
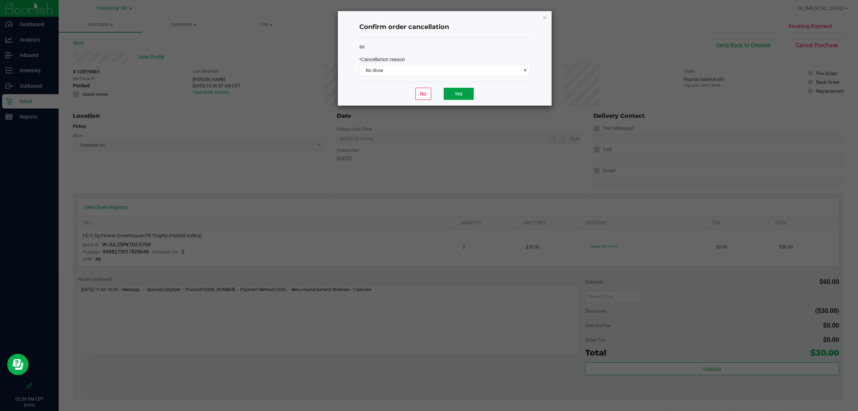
click at [428, 94] on button "Yes" at bounding box center [459, 94] width 30 height 12
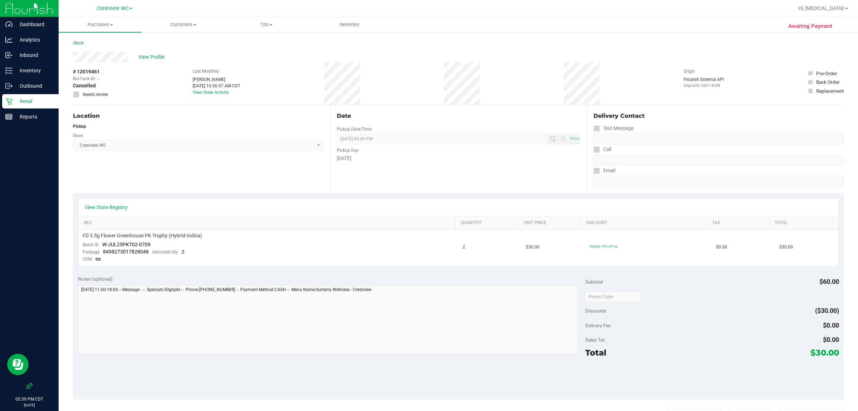
click at [40, 100] on p "Retail" at bounding box center [34, 101] width 43 height 9
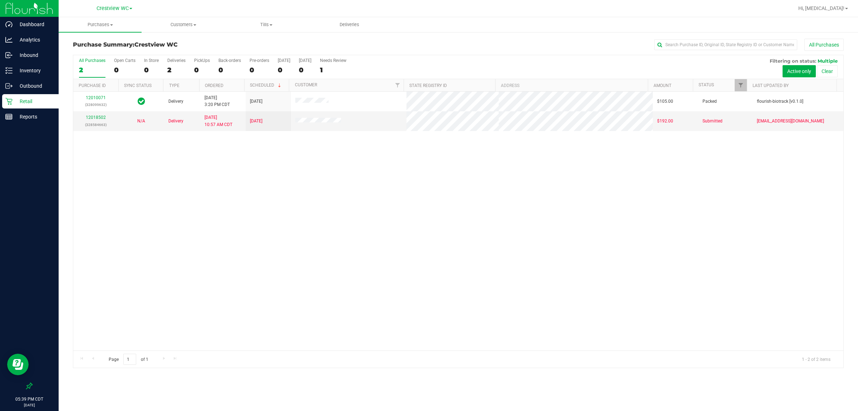
click at [343, 251] on div "12010071 (328099632) Delivery [DATE] 3:20 PM CDT 10/2/2025 $105.00 Packed flour…" at bounding box center [458, 221] width 770 height 259
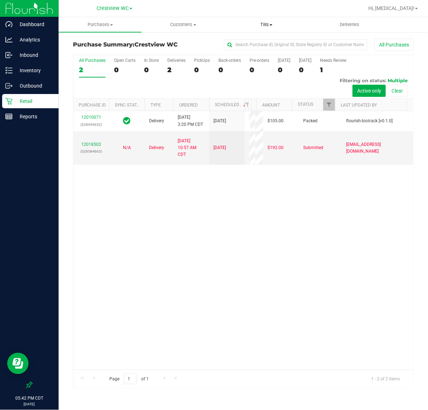
click at [256, 28] on span "Tills" at bounding box center [266, 24] width 82 height 6
click at [254, 36] on ul "Manage tills Reconcile e-payments" at bounding box center [266, 48] width 83 height 30
drag, startPoint x: 266, startPoint y: 27, endPoint x: 261, endPoint y: 39, distance: 12.6
click at [267, 27] on span "Tills" at bounding box center [266, 24] width 83 height 6
click at [260, 41] on span "Manage tills" at bounding box center [249, 43] width 48 height 6
